Goal: Find specific page/section: Find specific page/section

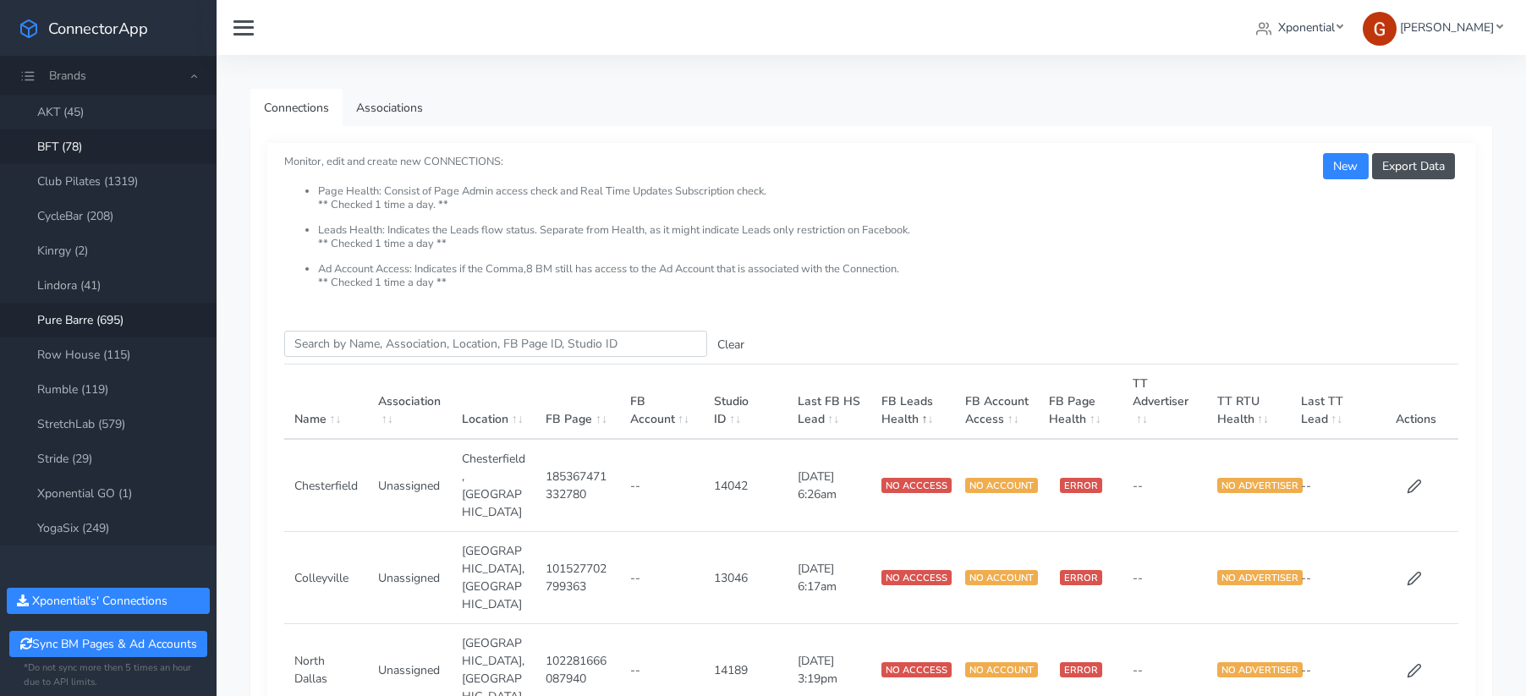
click at [105, 317] on link "Pure Barre (695)" at bounding box center [108, 320] width 217 height 35
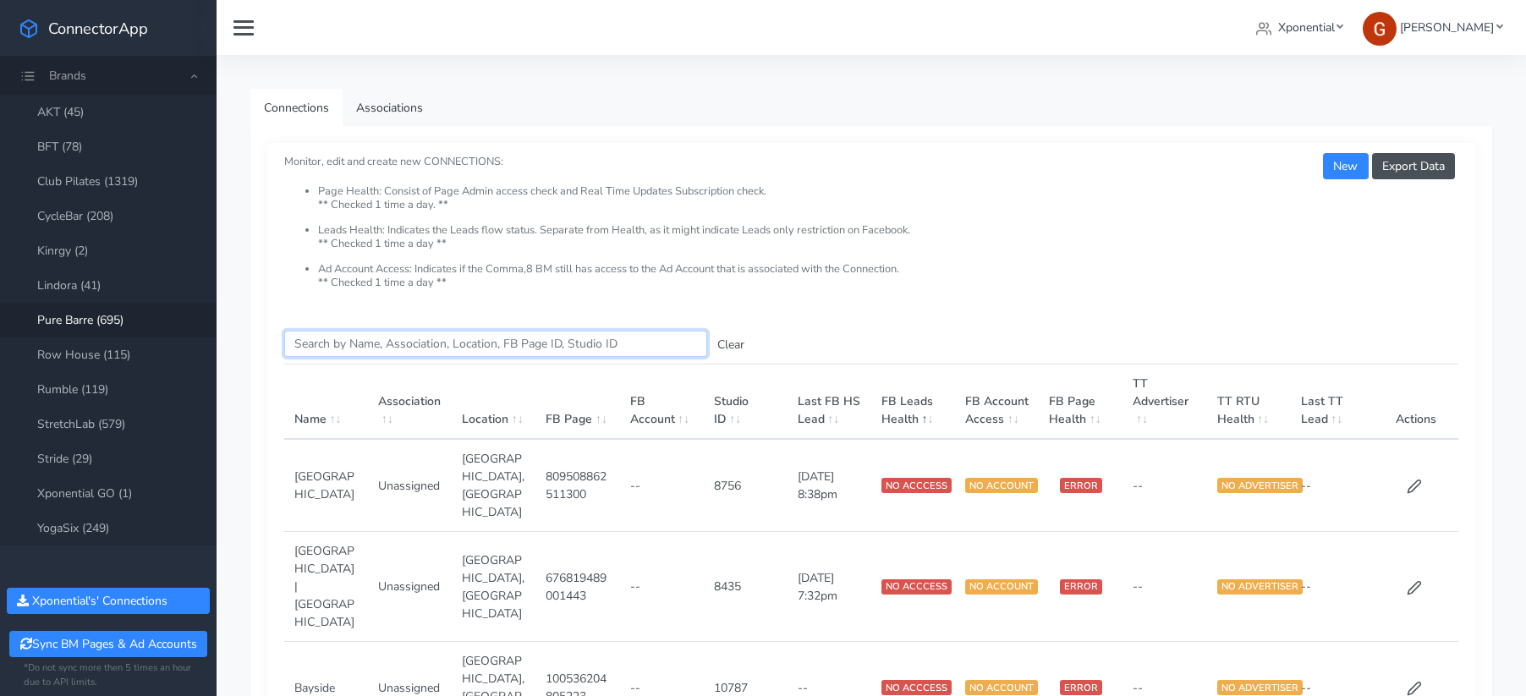
click at [395, 354] on input "Search this table" at bounding box center [495, 344] width 423 height 26
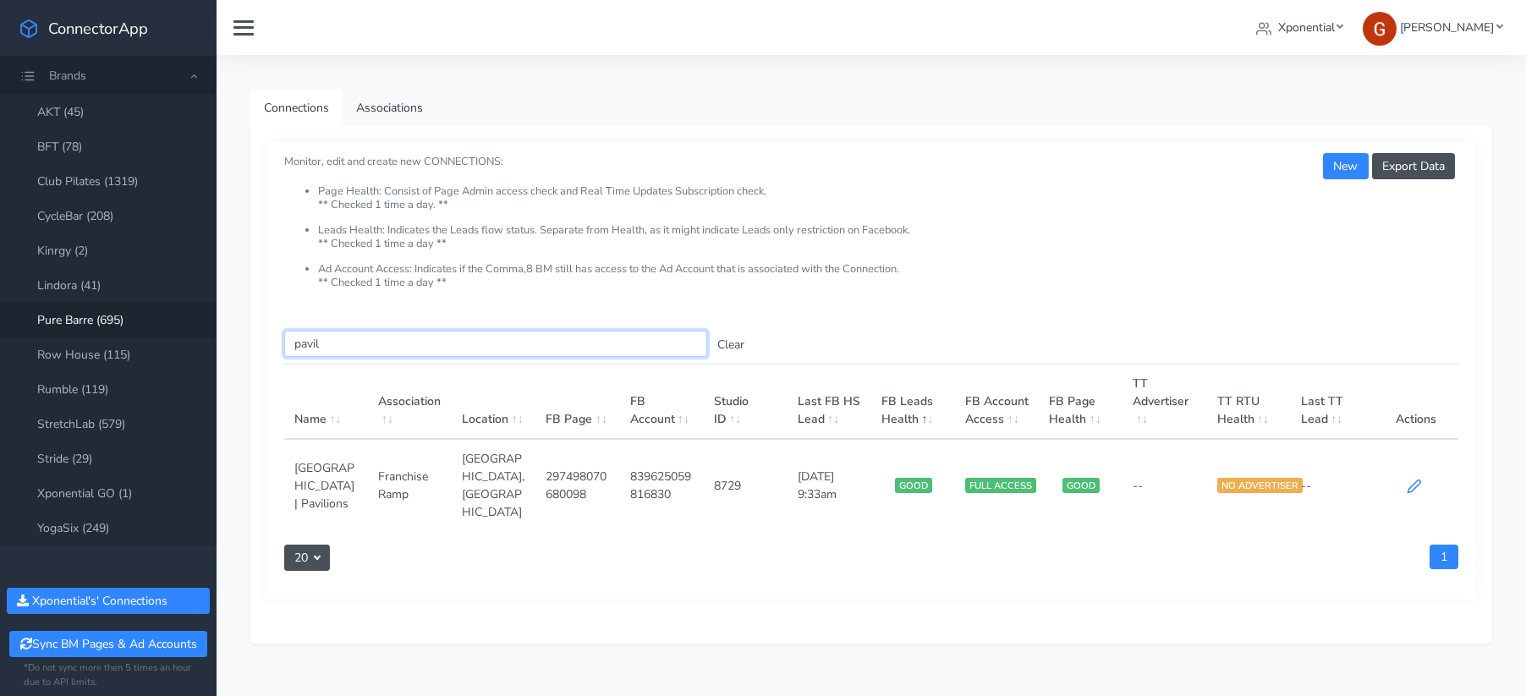
type input "pavil"
click at [1419, 480] on icon at bounding box center [1414, 486] width 13 height 13
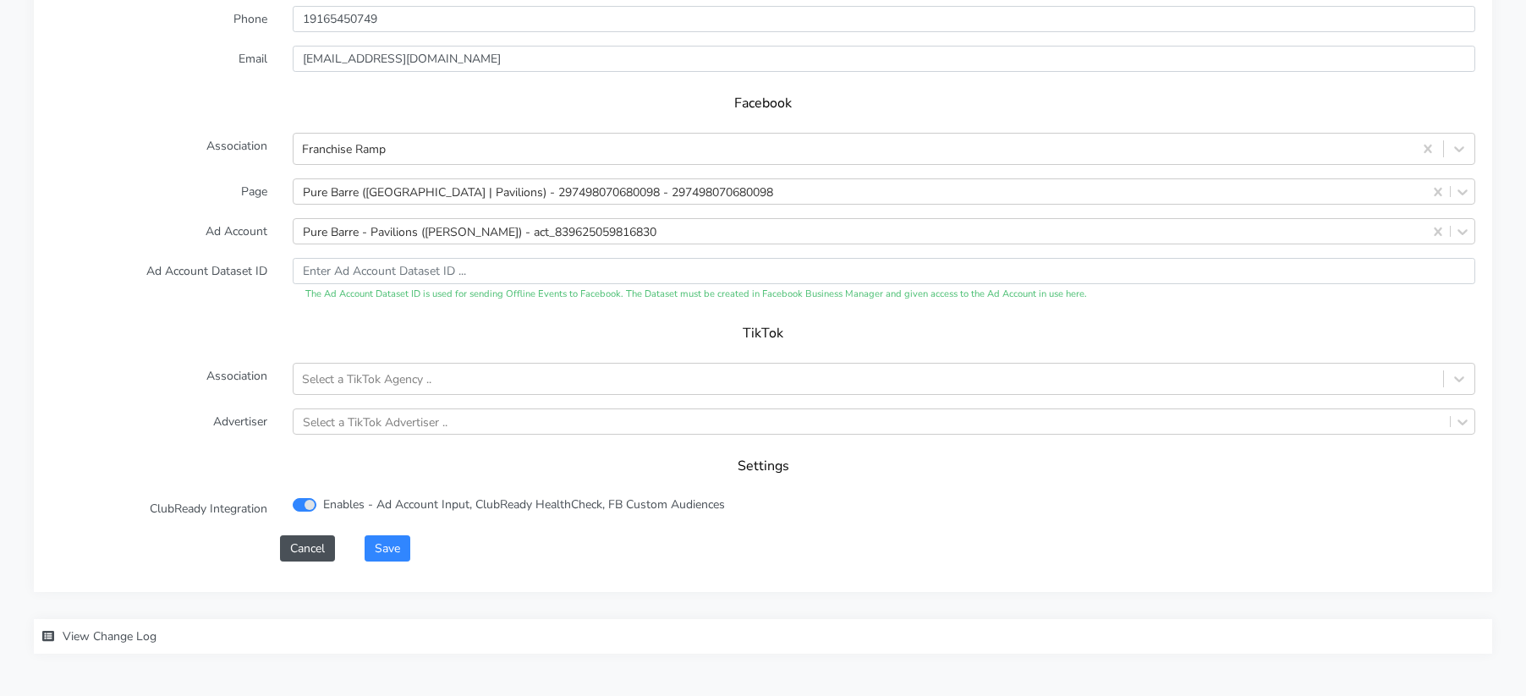
scroll to position [1563, 0]
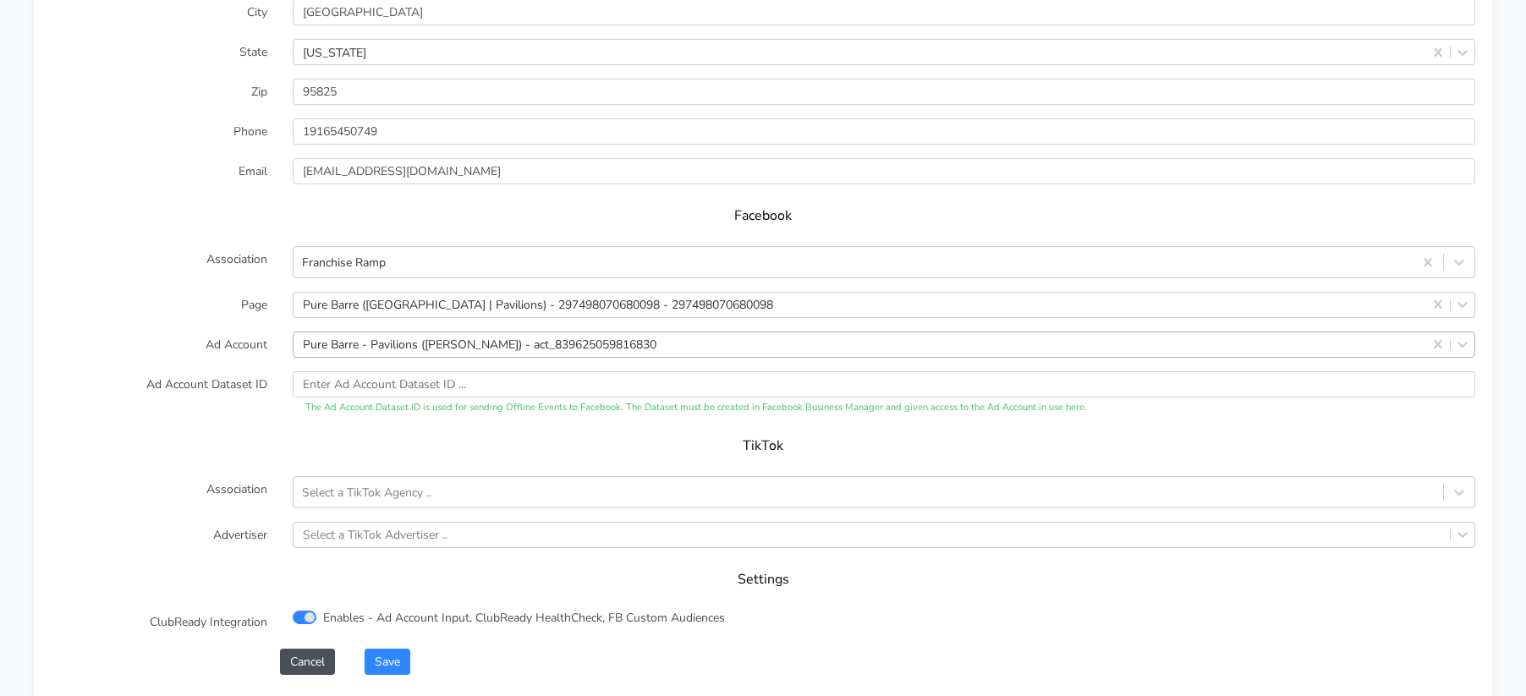
click at [354, 336] on div "Pure Barre - Pavilions ([PERSON_NAME]) - act_839625059816830" at bounding box center [480, 345] width 354 height 18
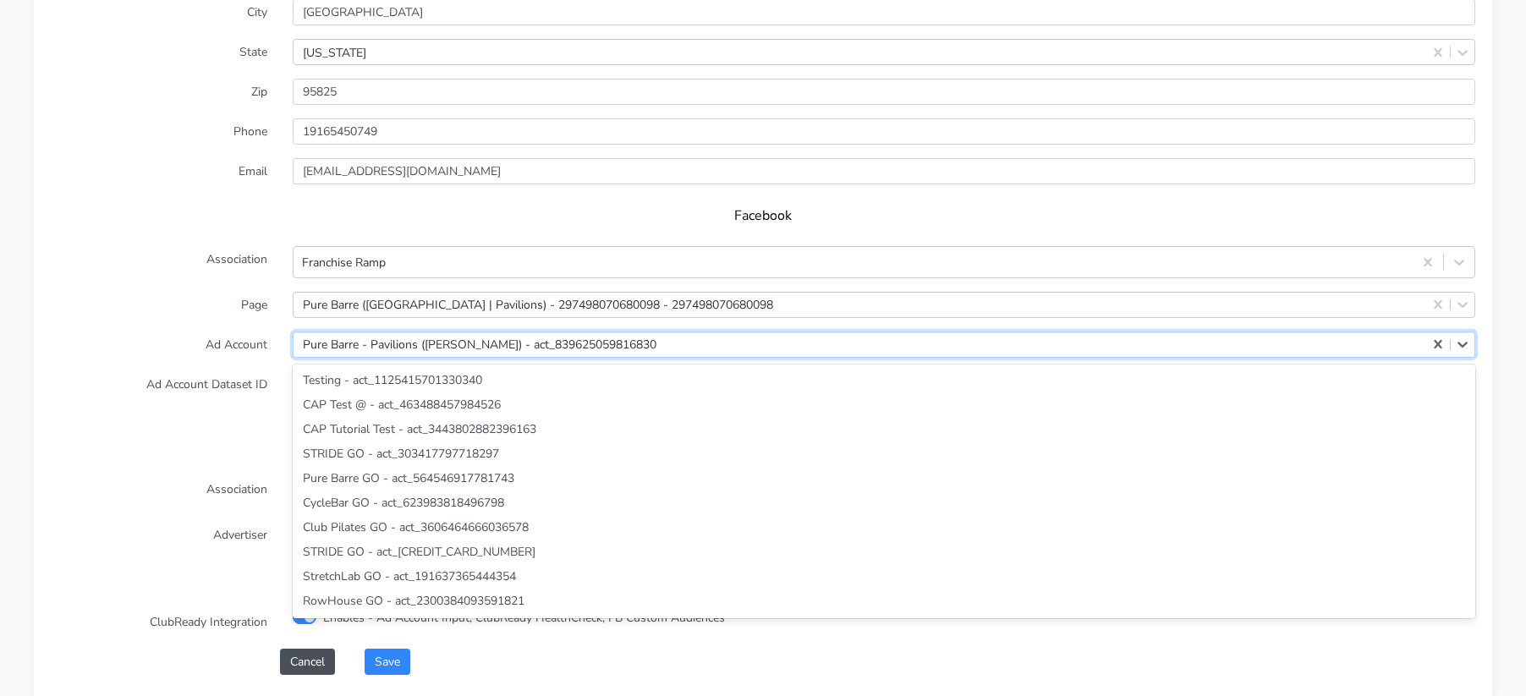
paste input "__________________"
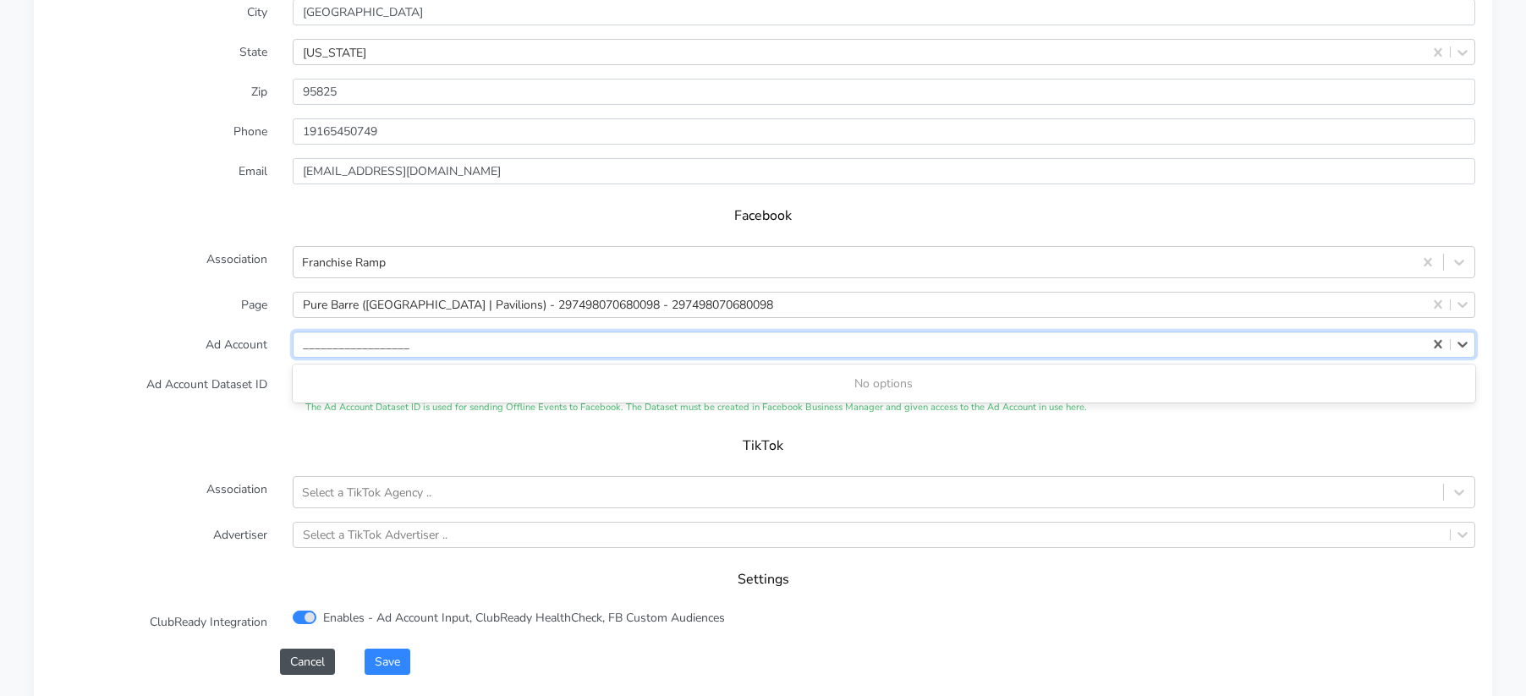
type input "__________________"
click at [184, 296] on form "XPO Admin Id purebarre-[GEOGRAPHIC_DATA]-pavilions-ca Name [GEOGRAPHIC_DATA] | …" at bounding box center [763, 257] width 1424 height 834
drag, startPoint x: 234, startPoint y: 263, endPoint x: 361, endPoint y: 116, distance: 194.3
click at [234, 262] on form "XPO Admin Id purebarre-[GEOGRAPHIC_DATA]-pavilions-ca Name [GEOGRAPHIC_DATA] | …" at bounding box center [763, 257] width 1424 height 834
